Goal: Navigation & Orientation: Go to known website

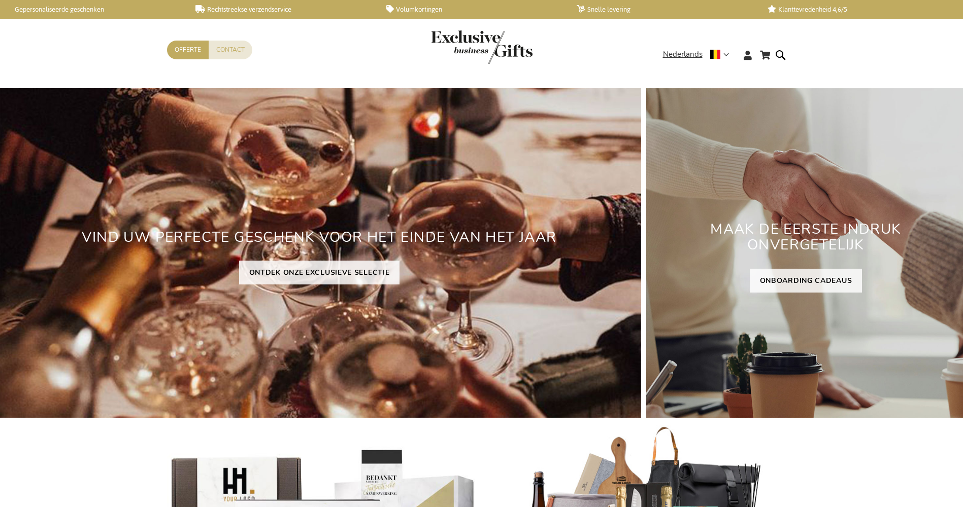
click at [681, 55] on span "Nederlands" at bounding box center [683, 55] width 40 height 12
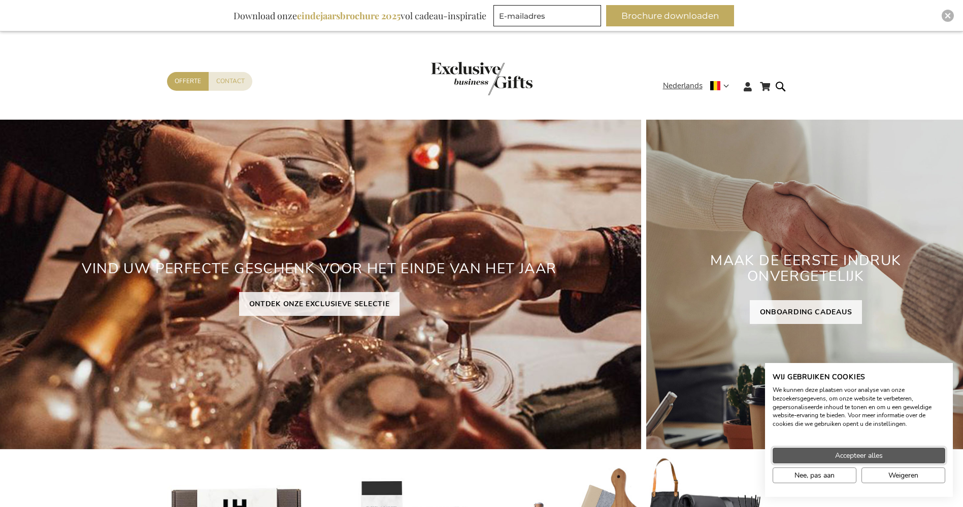
click at [861, 453] on span "Accepteer alles" at bounding box center [859, 456] width 48 height 11
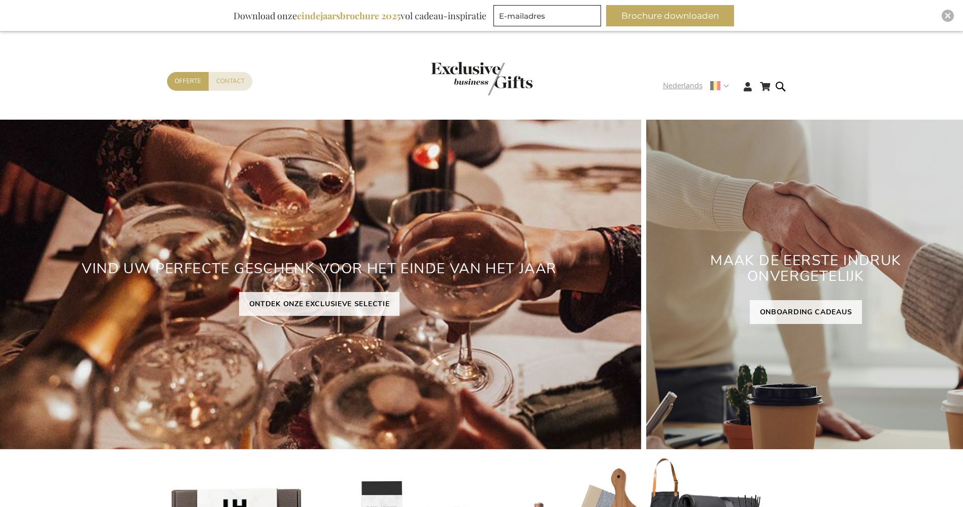
click at [676, 85] on span "Nederlands" at bounding box center [683, 86] width 40 height 12
click at [929, 88] on div "Winkelwagen Ga naar de inhoud Contact Offerte Taal Nederlands x Selecteer taal …" at bounding box center [481, 89] width 963 height 55
click at [688, 84] on span "Nederlands" at bounding box center [683, 86] width 40 height 12
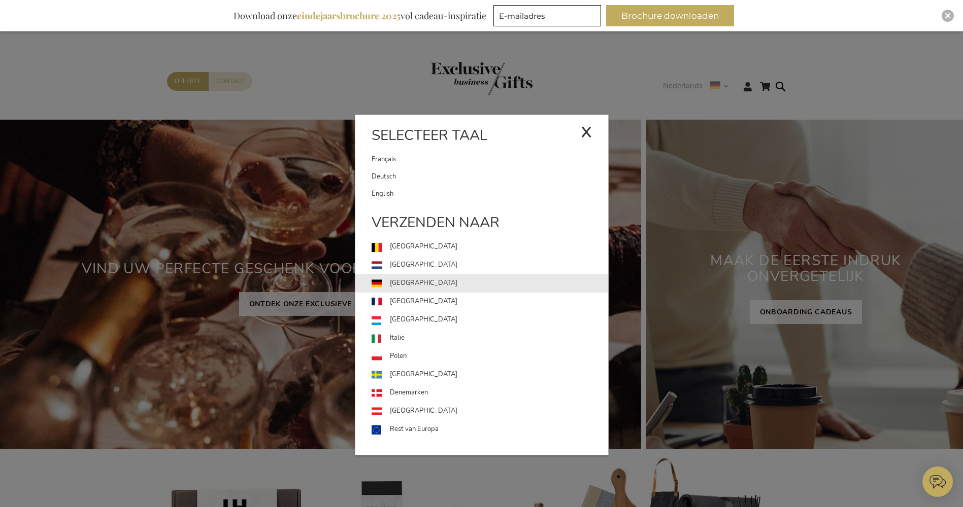
click at [396, 285] on link "[GEOGRAPHIC_DATA]" at bounding box center [489, 284] width 236 height 18
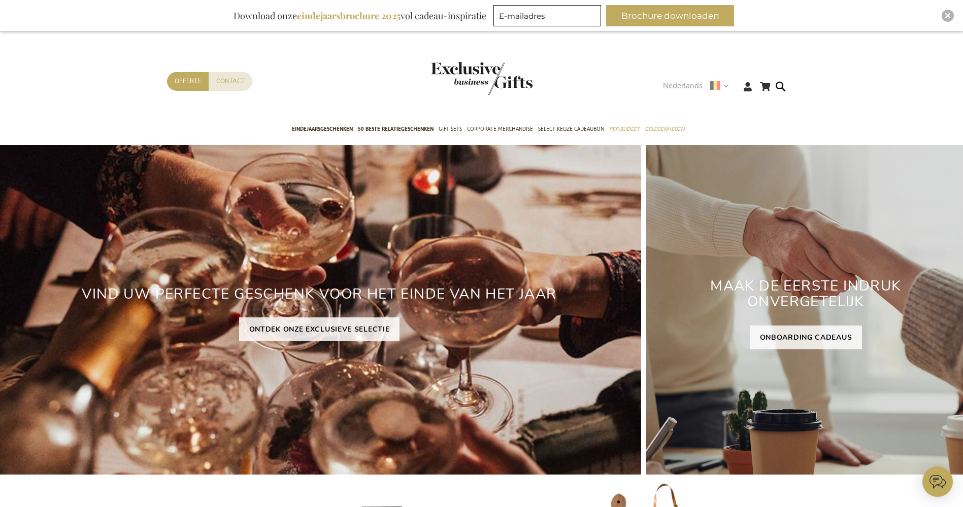
click at [682, 84] on span "Nederlands" at bounding box center [683, 86] width 40 height 12
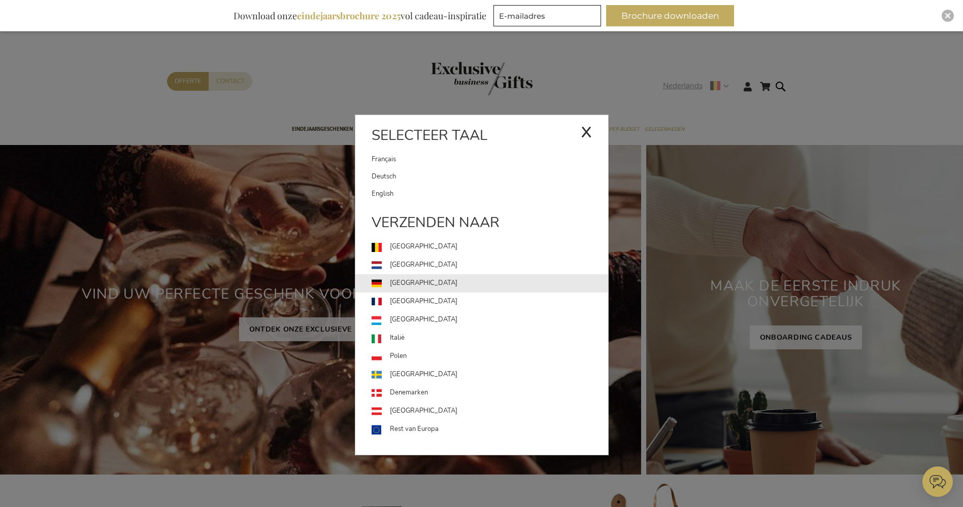
click at [396, 283] on link "[GEOGRAPHIC_DATA]" at bounding box center [489, 284] width 236 height 18
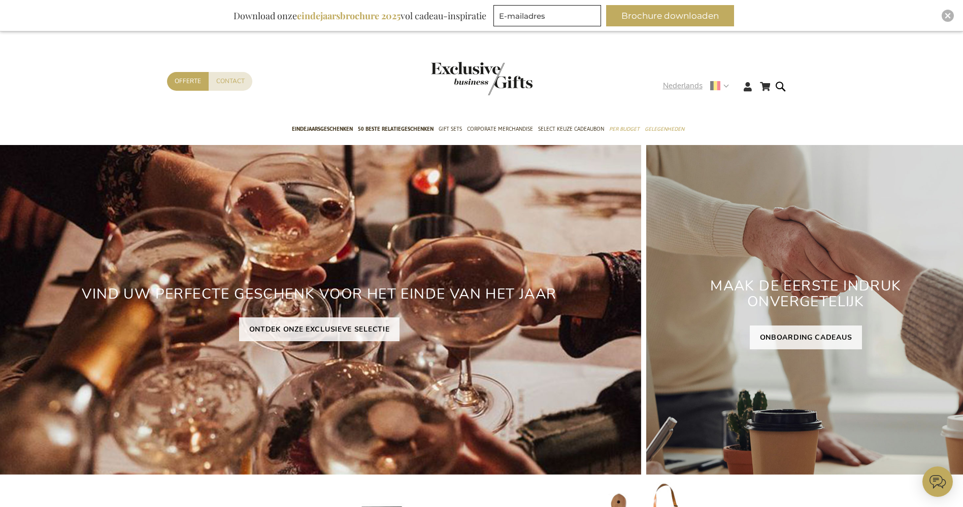
click at [728, 84] on strong "Nederlands" at bounding box center [695, 86] width 65 height 12
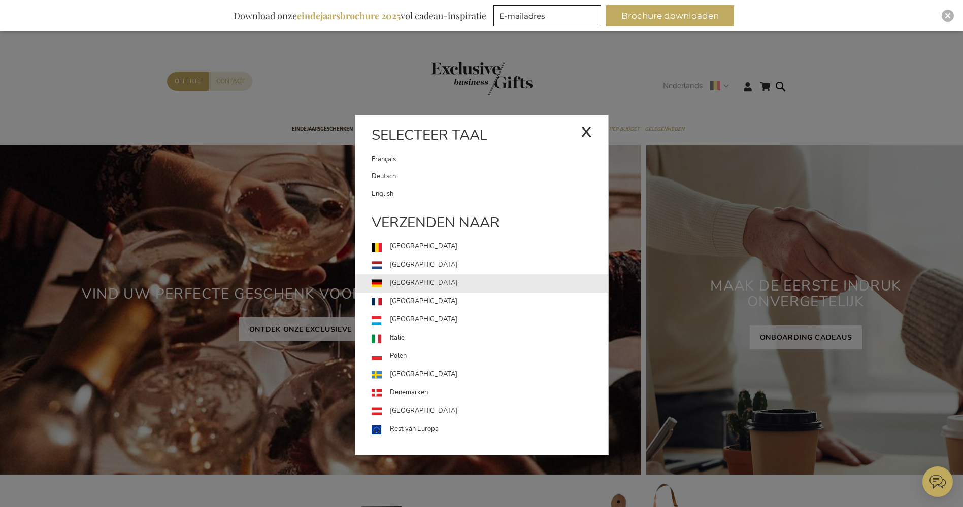
click at [402, 283] on link "[GEOGRAPHIC_DATA]" at bounding box center [489, 284] width 236 height 18
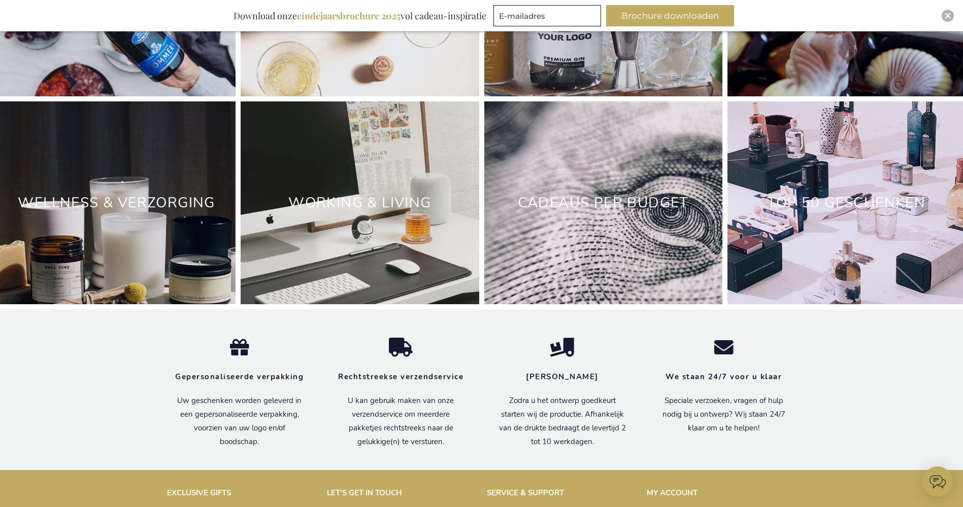
scroll to position [3146, 0]
